Goal: Task Accomplishment & Management: Manage account settings

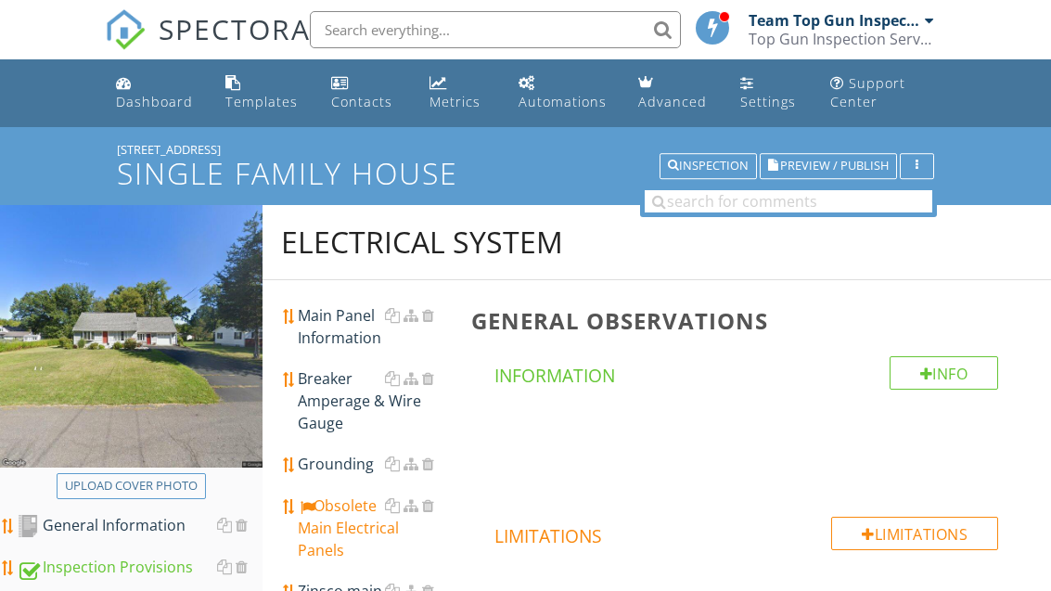
click at [161, 111] on link "Dashboard" at bounding box center [156, 93] width 95 height 53
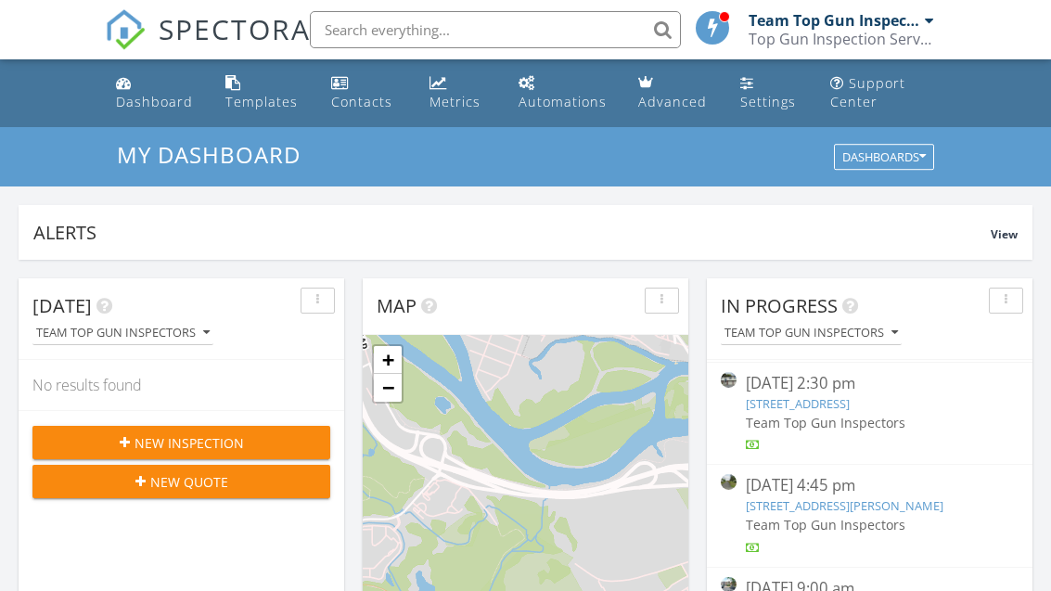
scroll to position [105, 0]
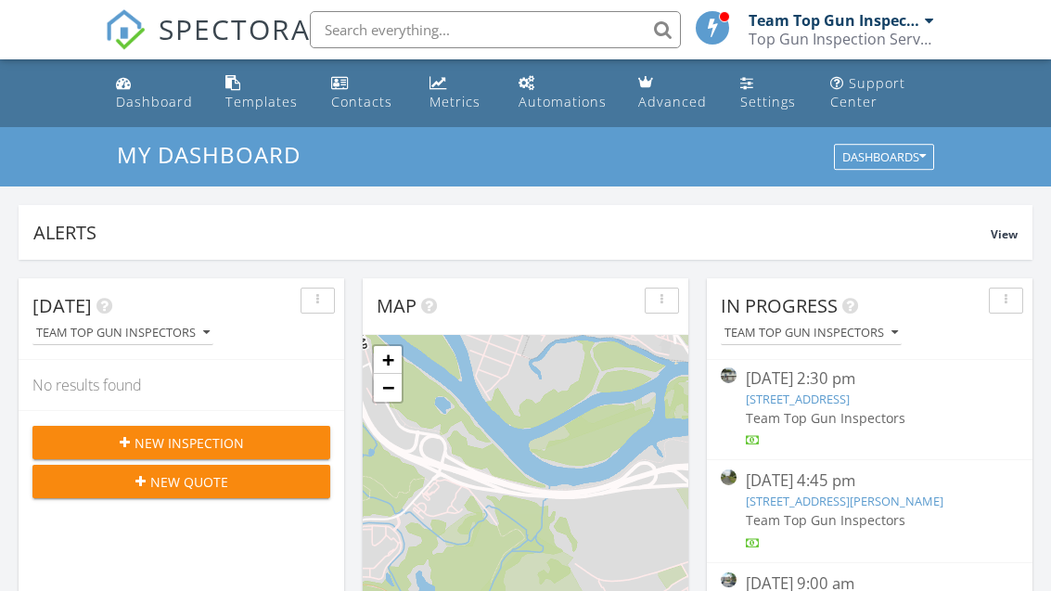
click at [842, 397] on link "[STREET_ADDRESS]" at bounding box center [798, 399] width 104 height 17
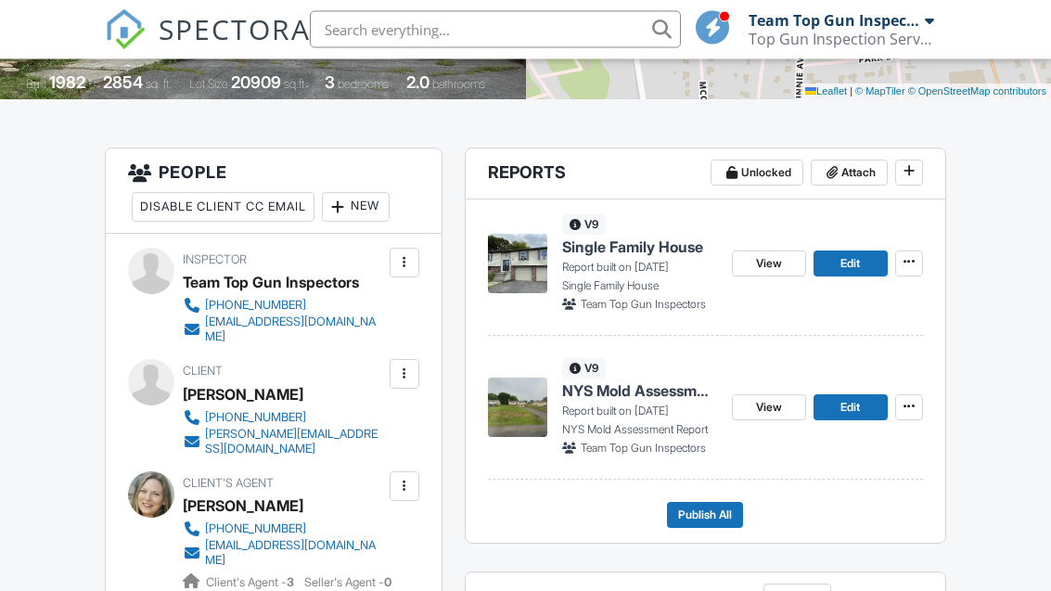
scroll to position [416, 0]
click at [842, 268] on span "Edit" at bounding box center [850, 263] width 19 height 19
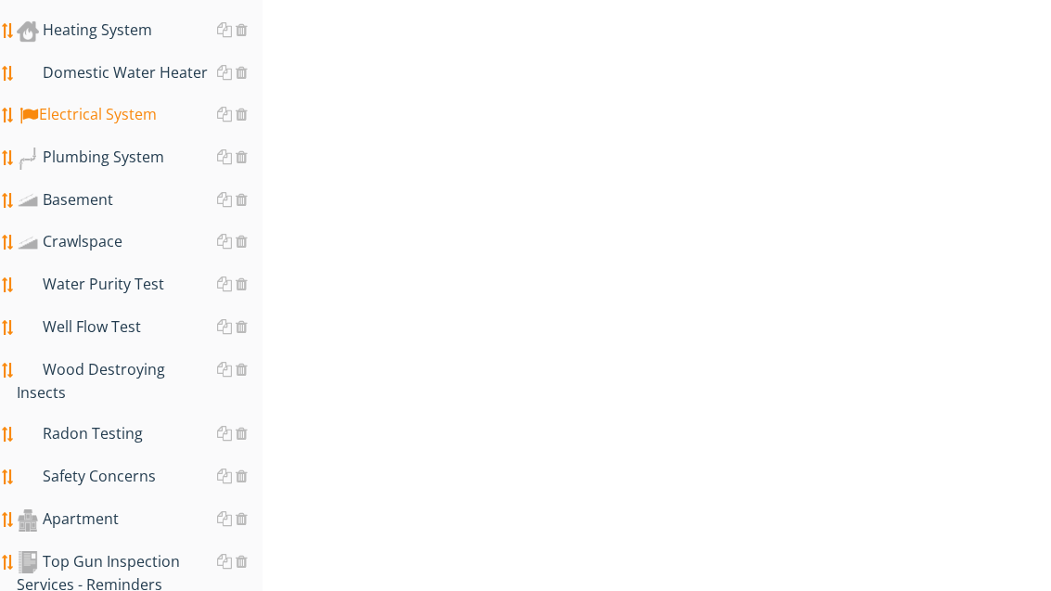
scroll to position [1263, 0]
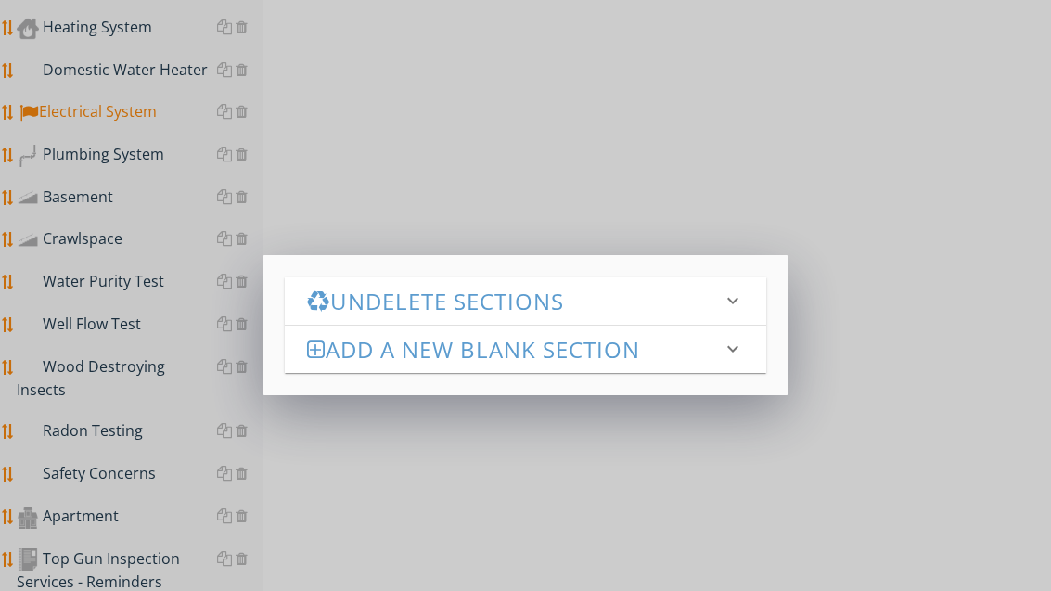
click at [738, 302] on icon "keyboard_arrow_down" at bounding box center [733, 301] width 22 height 22
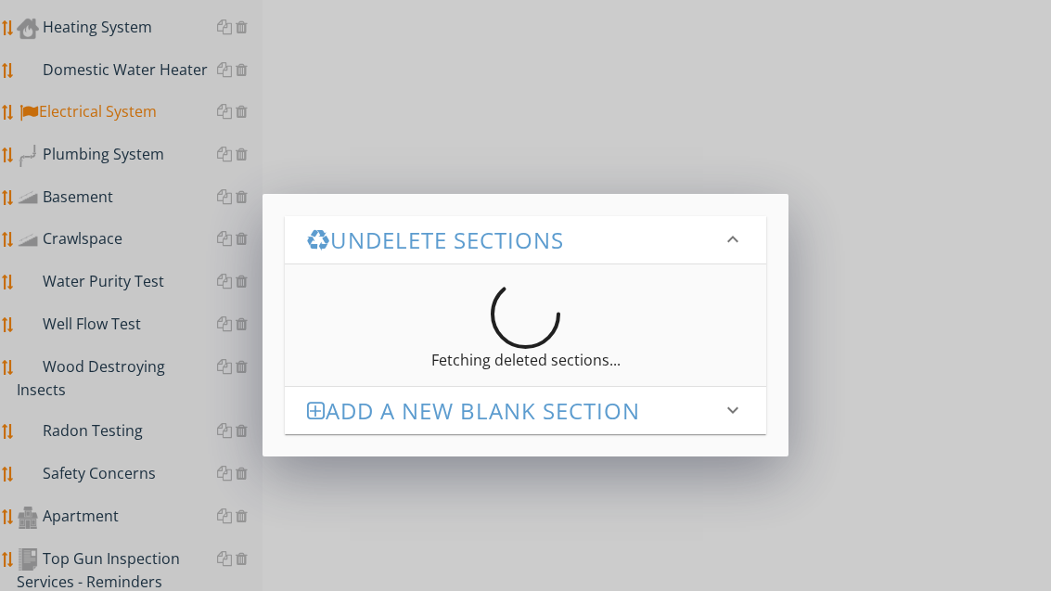
click at [737, 234] on icon "keyboard_arrow_down" at bounding box center [733, 239] width 22 height 22
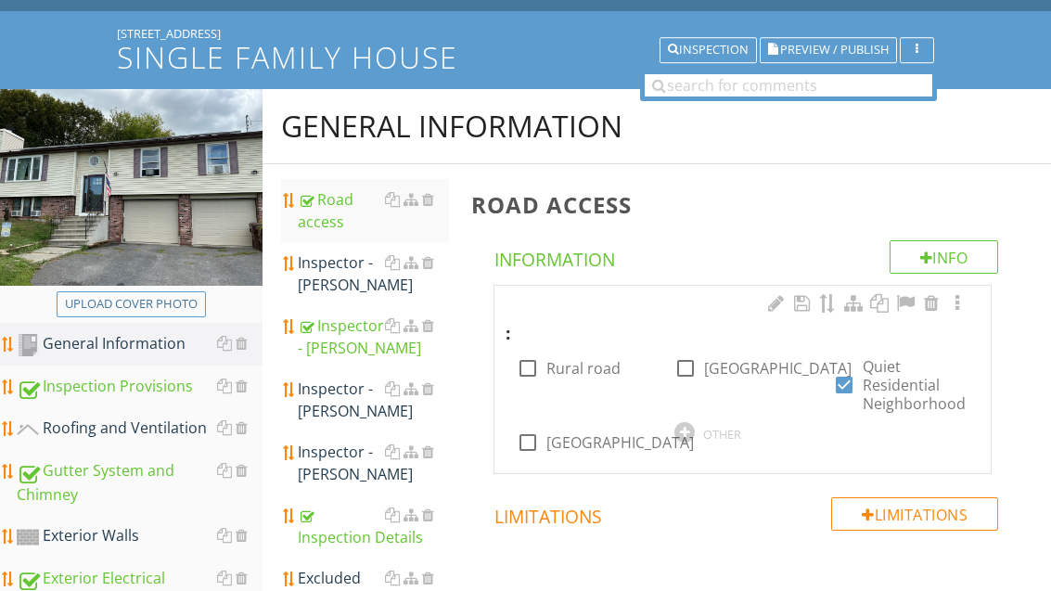
scroll to position [0, 0]
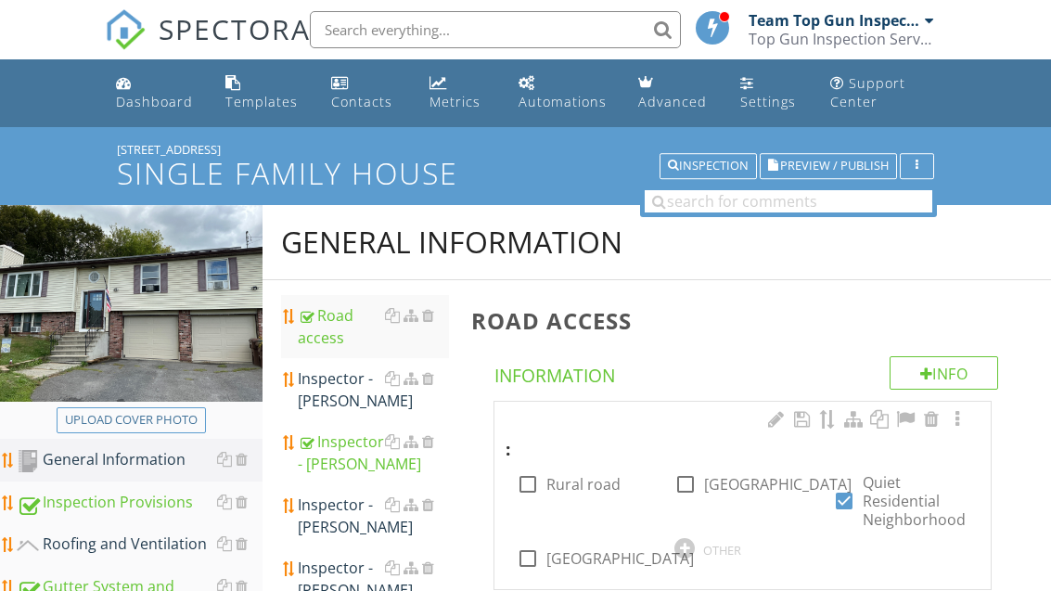
click at [168, 100] on div "Dashboard" at bounding box center [154, 102] width 77 height 18
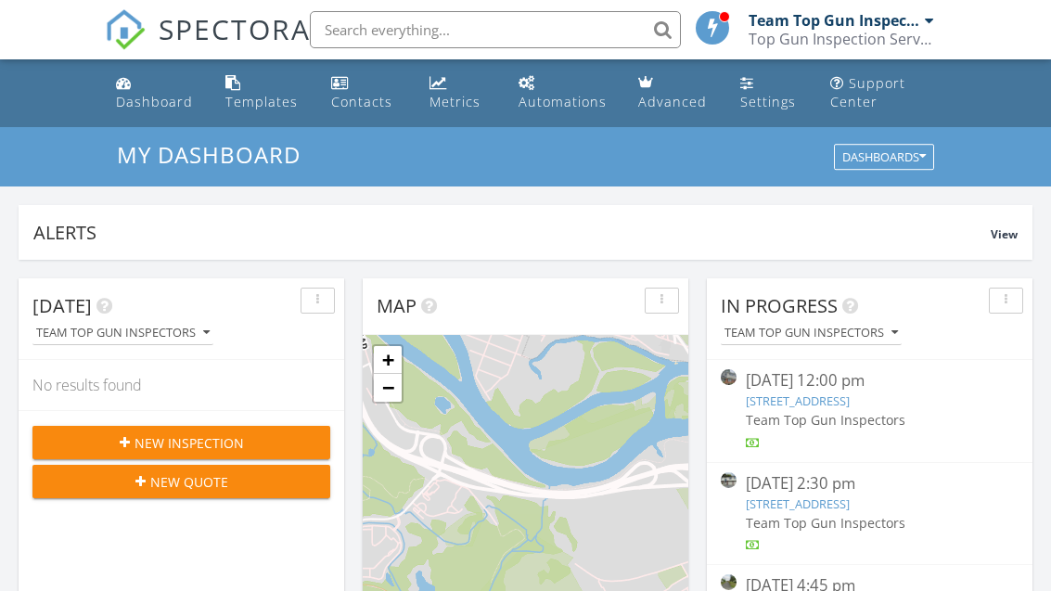
scroll to position [226, 0]
